Goal: Task Accomplishment & Management: Manage account settings

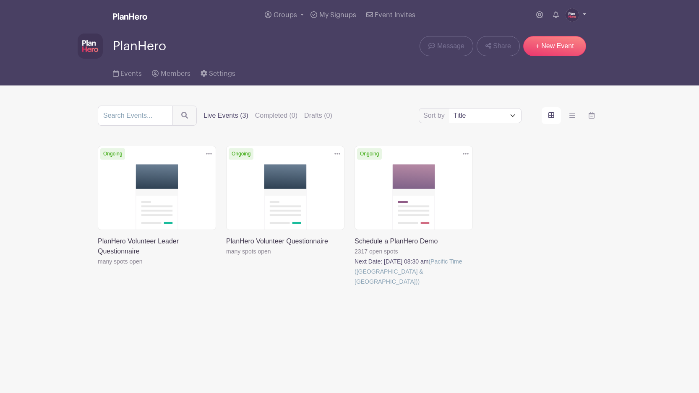
click at [570, 16] on img at bounding box center [571, 14] width 13 height 13
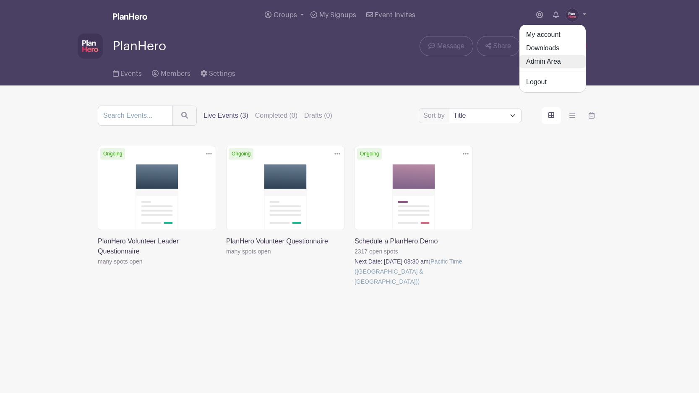
click at [555, 56] on link "Admin Area" at bounding box center [552, 61] width 66 height 13
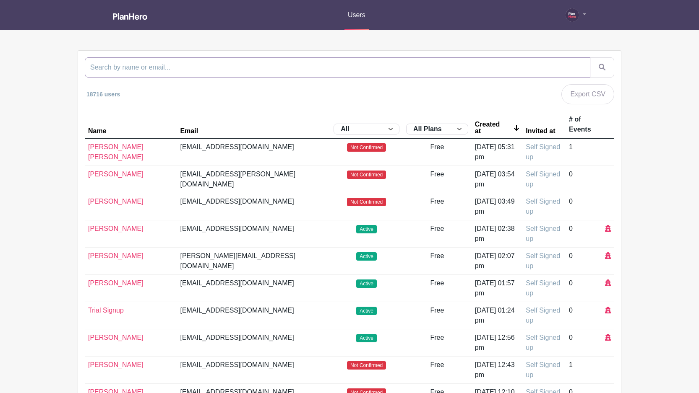
click at [140, 67] on input "search" at bounding box center [337, 67] width 505 height 20
paste input "donnellyda@butte.edu"
type input "donnellyda@butte.edu"
click at [590, 57] on button "submit" at bounding box center [602, 67] width 24 height 20
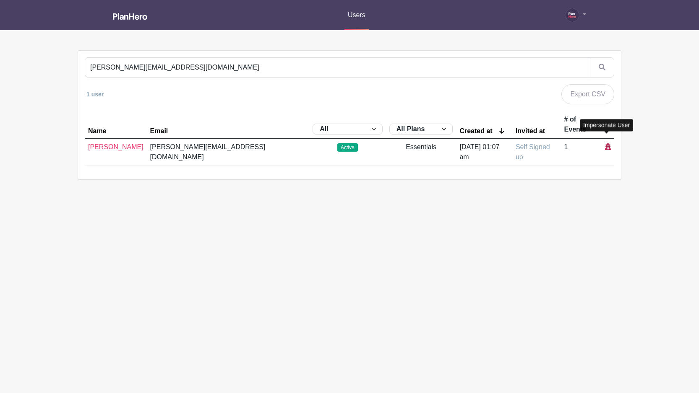
click at [606, 143] on icon at bounding box center [608, 146] width 6 height 7
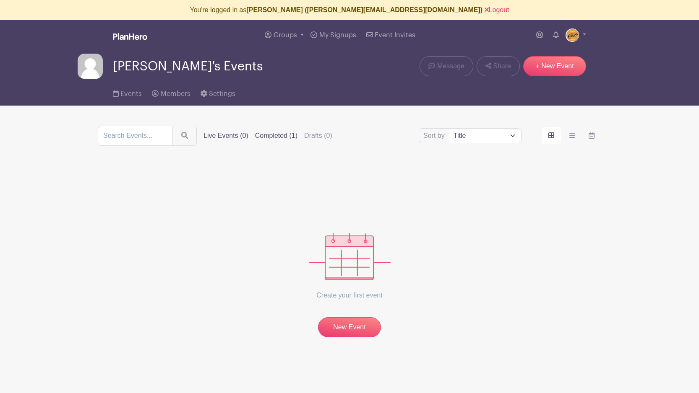
click at [265, 138] on label "Completed (1)" at bounding box center [276, 136] width 42 height 10
click at [0, 0] on input "Completed (1)" at bounding box center [0, 0] width 0 height 0
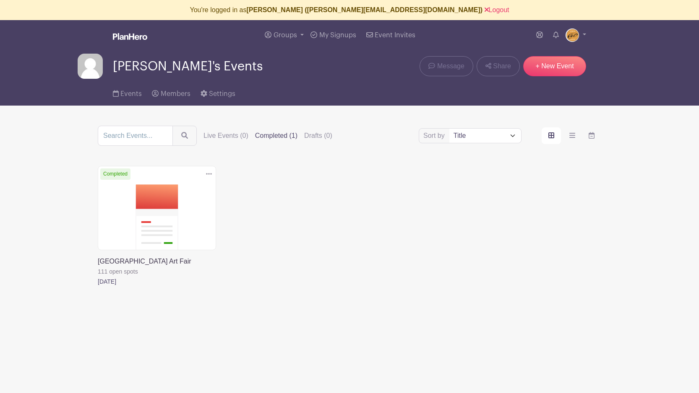
click at [98, 287] on link at bounding box center [98, 287] width 0 height 0
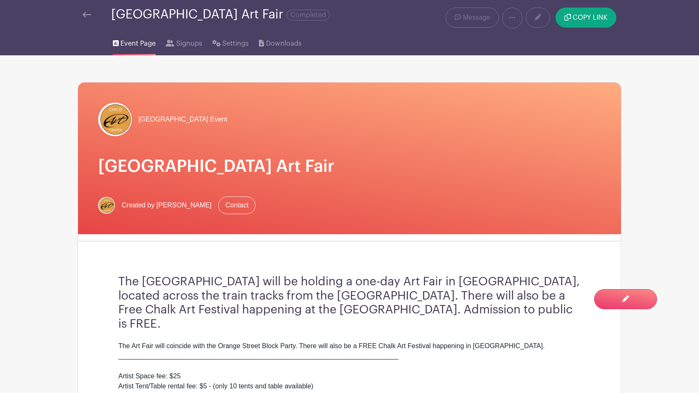
scroll to position [40, 0]
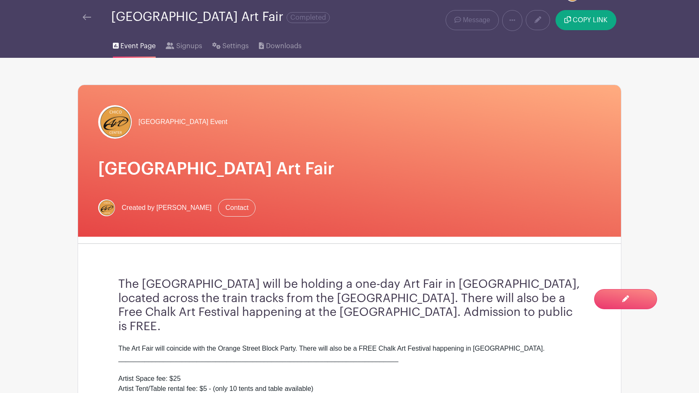
click at [87, 18] on img at bounding box center [87, 17] width 8 height 6
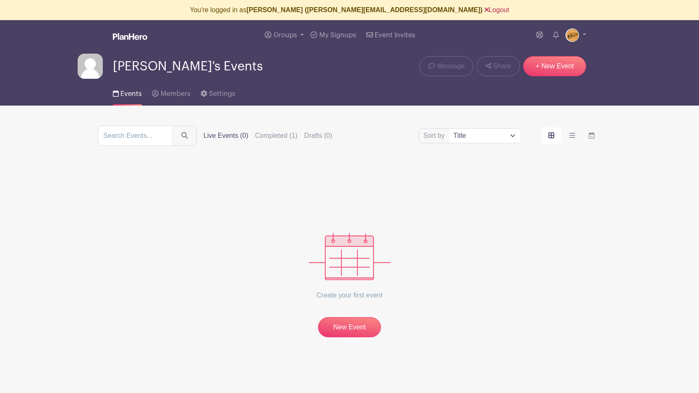
click at [484, 9] on link "Logout" at bounding box center [496, 9] width 25 height 7
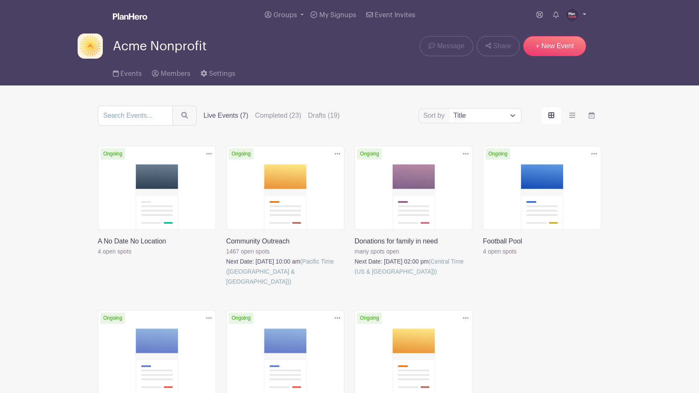
click at [571, 18] on img at bounding box center [571, 14] width 13 height 13
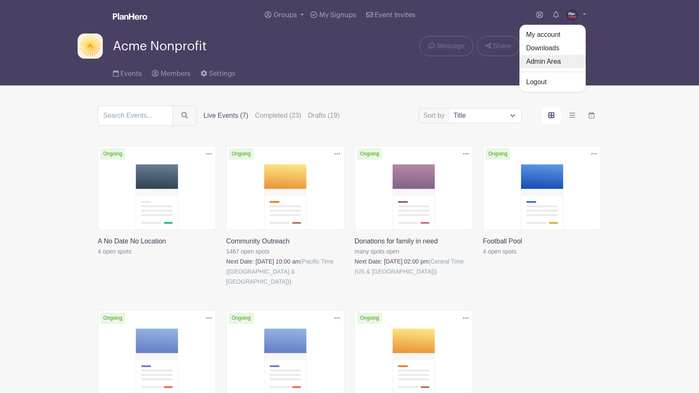
click at [548, 60] on link "Admin Area" at bounding box center [552, 61] width 66 height 13
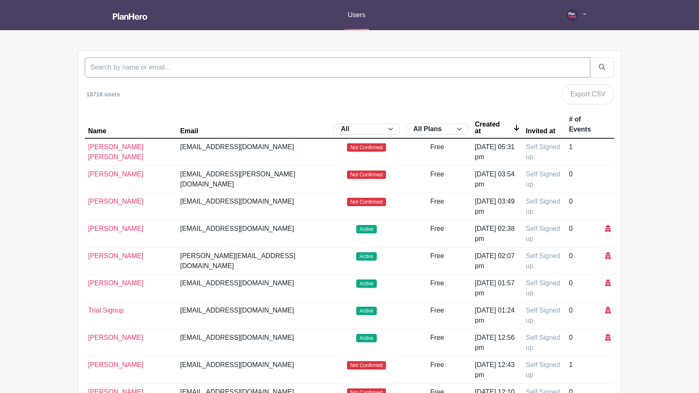
click at [313, 70] on input "search" at bounding box center [337, 67] width 505 height 20
type input "chico"
click at [590, 57] on button "submit" at bounding box center [602, 67] width 24 height 20
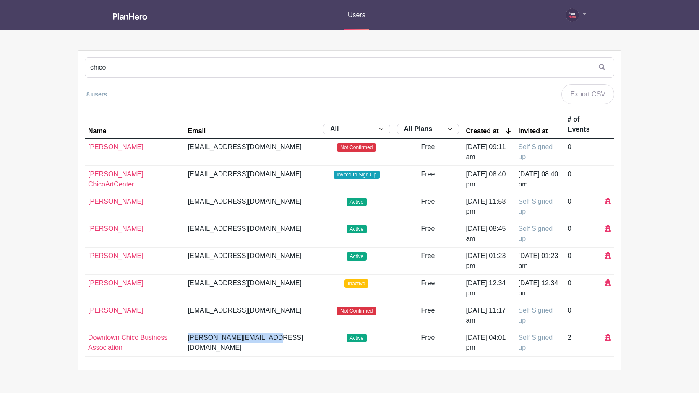
drag, startPoint x: 262, startPoint y: 336, endPoint x: 177, endPoint y: 336, distance: 84.7
click at [185, 336] on td "lucia@downtownchico.com" at bounding box center [252, 343] width 135 height 27
copy td "lucia@downtownchico.com"
click at [608, 338] on icon at bounding box center [608, 337] width 6 height 7
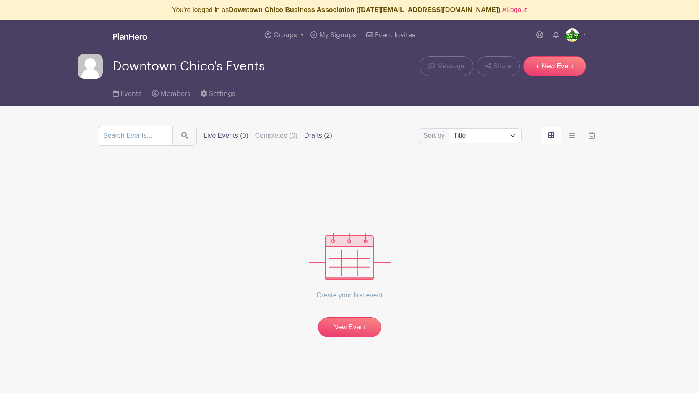
click at [304, 133] on label "Drafts (2)" at bounding box center [318, 136] width 28 height 10
click at [0, 0] on input "Drafts (2)" at bounding box center [0, 0] width 0 height 0
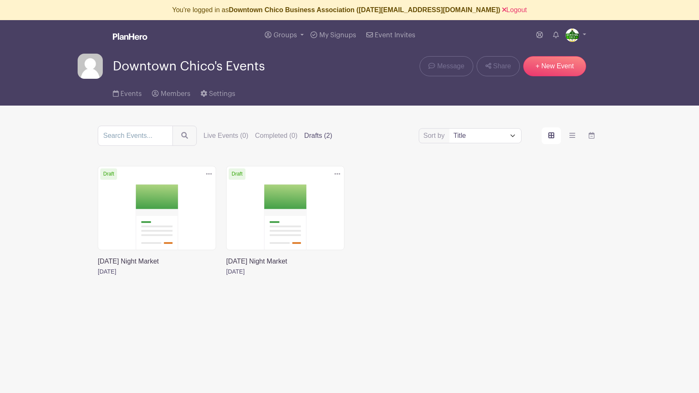
click at [226, 277] on link at bounding box center [226, 277] width 0 height 0
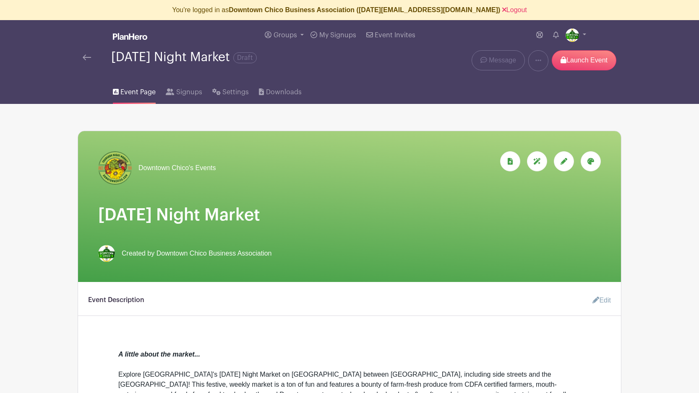
click at [85, 55] on img at bounding box center [87, 58] width 8 height 6
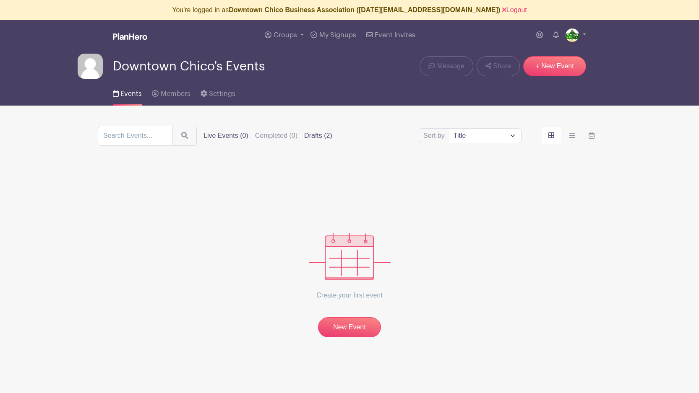
click at [305, 135] on label "Drafts (2)" at bounding box center [318, 136] width 28 height 10
click at [0, 0] on input "Drafts (2)" at bounding box center [0, 0] width 0 height 0
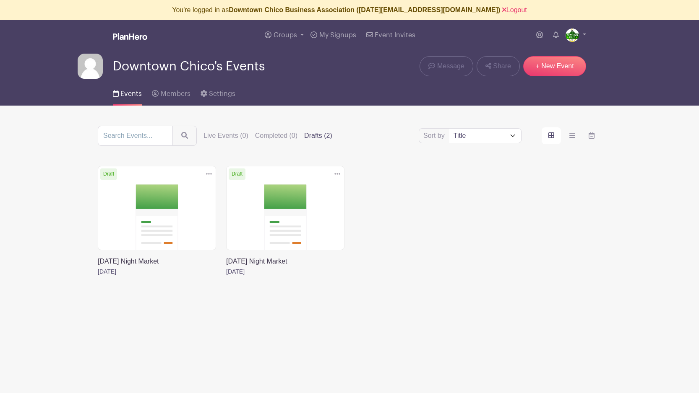
click at [98, 277] on link at bounding box center [98, 277] width 0 height 0
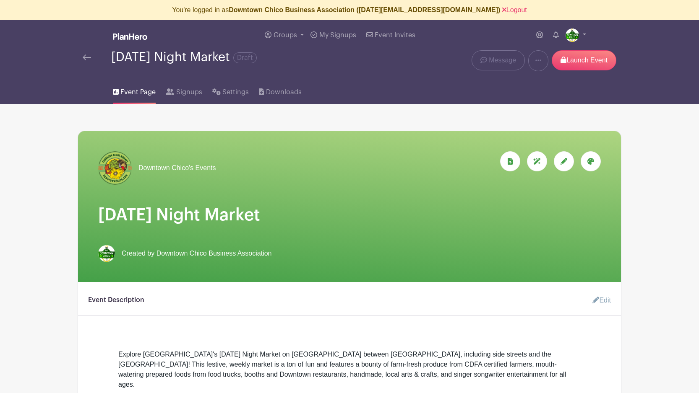
click at [84, 57] on img at bounding box center [87, 58] width 8 height 6
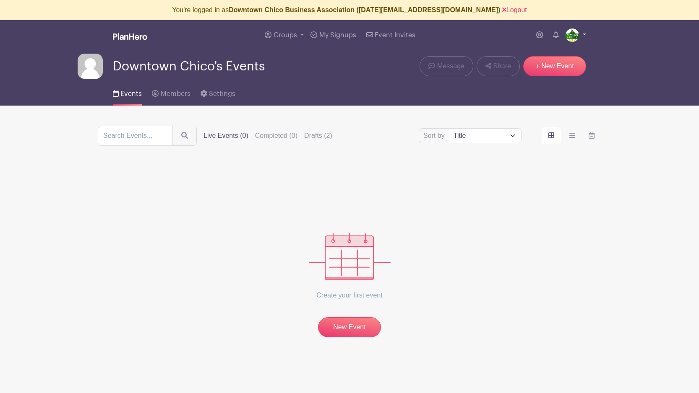
click at [573, 33] on img at bounding box center [571, 35] width 13 height 13
click at [548, 55] on link "My account" at bounding box center [552, 54] width 66 height 13
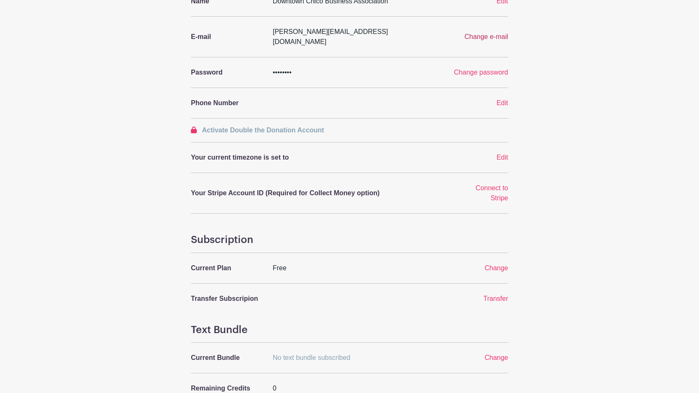
scroll to position [157, 0]
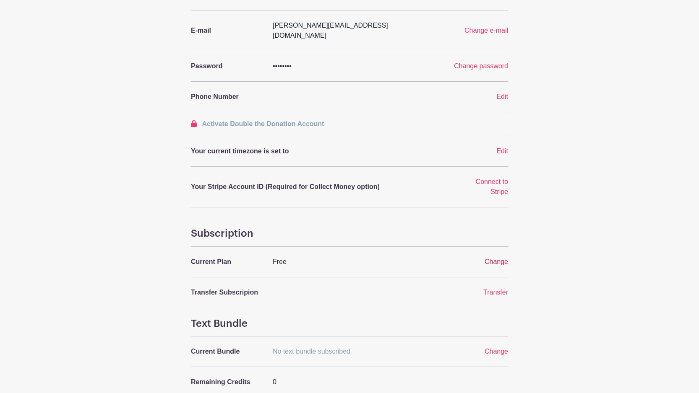
click at [494, 258] on span "Change" at bounding box center [495, 261] width 23 height 7
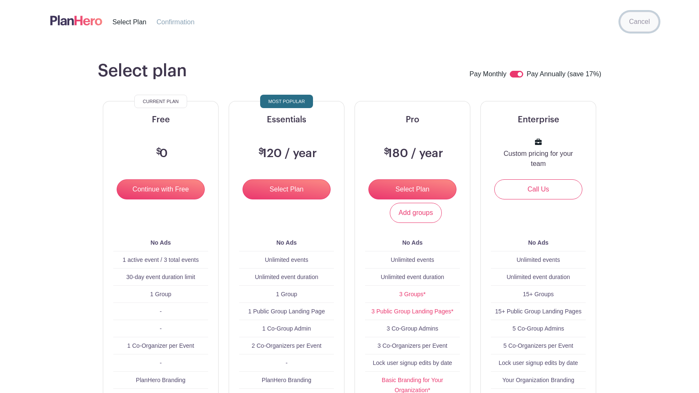
click at [640, 21] on link "Cancel" at bounding box center [639, 22] width 39 height 20
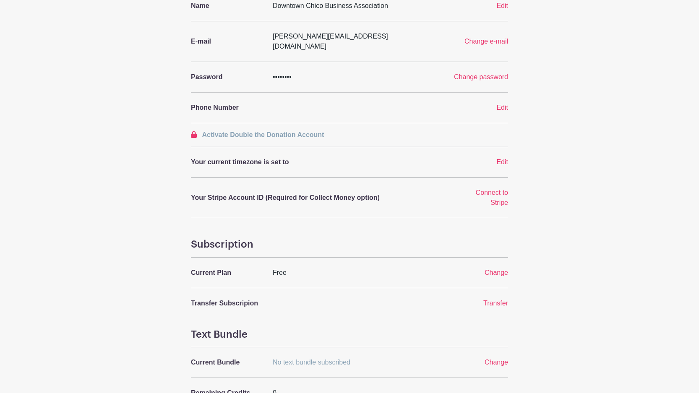
scroll to position [213, 0]
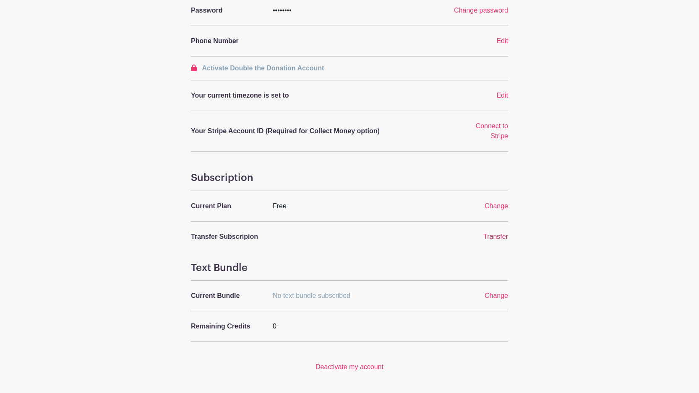
click at [495, 233] on link "Transfer" at bounding box center [495, 236] width 25 height 7
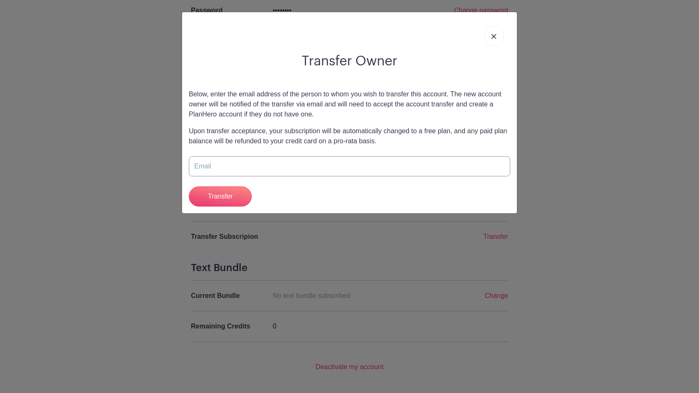
click at [258, 166] on input "email" at bounding box center [349, 166] width 321 height 20
paste input "gm@downtownchico.com"
type input "gm@downtownchico.com"
click at [201, 196] on input "Transfer" at bounding box center [220, 197] width 63 height 20
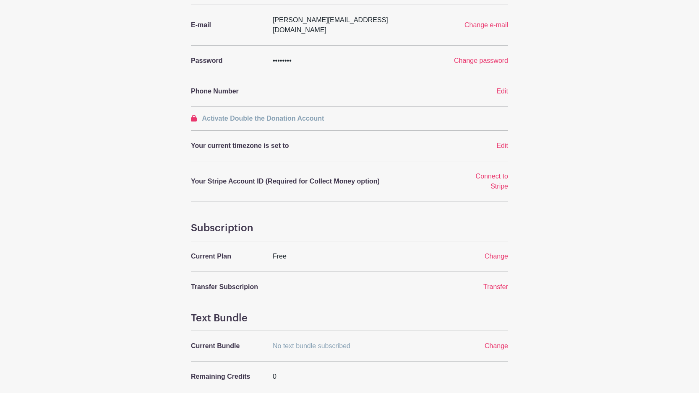
scroll to position [164, 0]
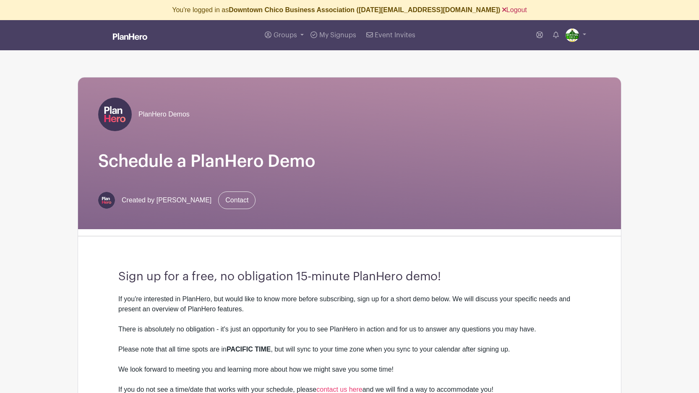
click at [502, 12] on link "Logout" at bounding box center [514, 9] width 25 height 7
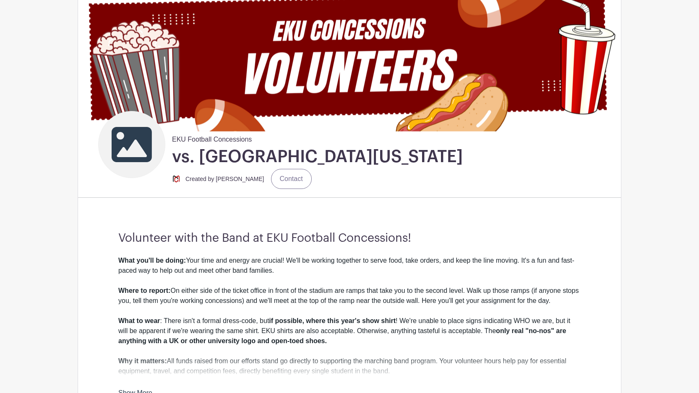
scroll to position [26, 0]
